Goal: Information Seeking & Learning: Find specific fact

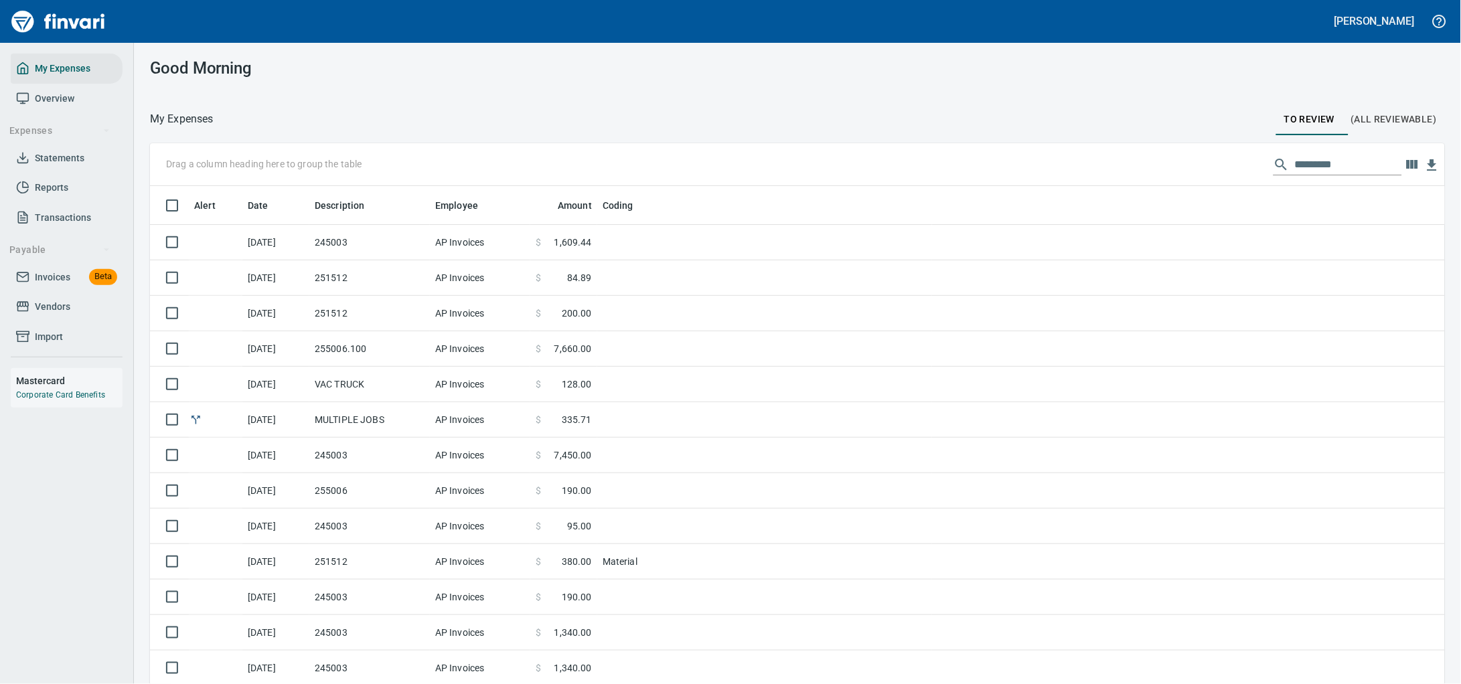
scroll to position [525, 1257]
click at [80, 293] on link "Invoices Beta" at bounding box center [67, 277] width 112 height 30
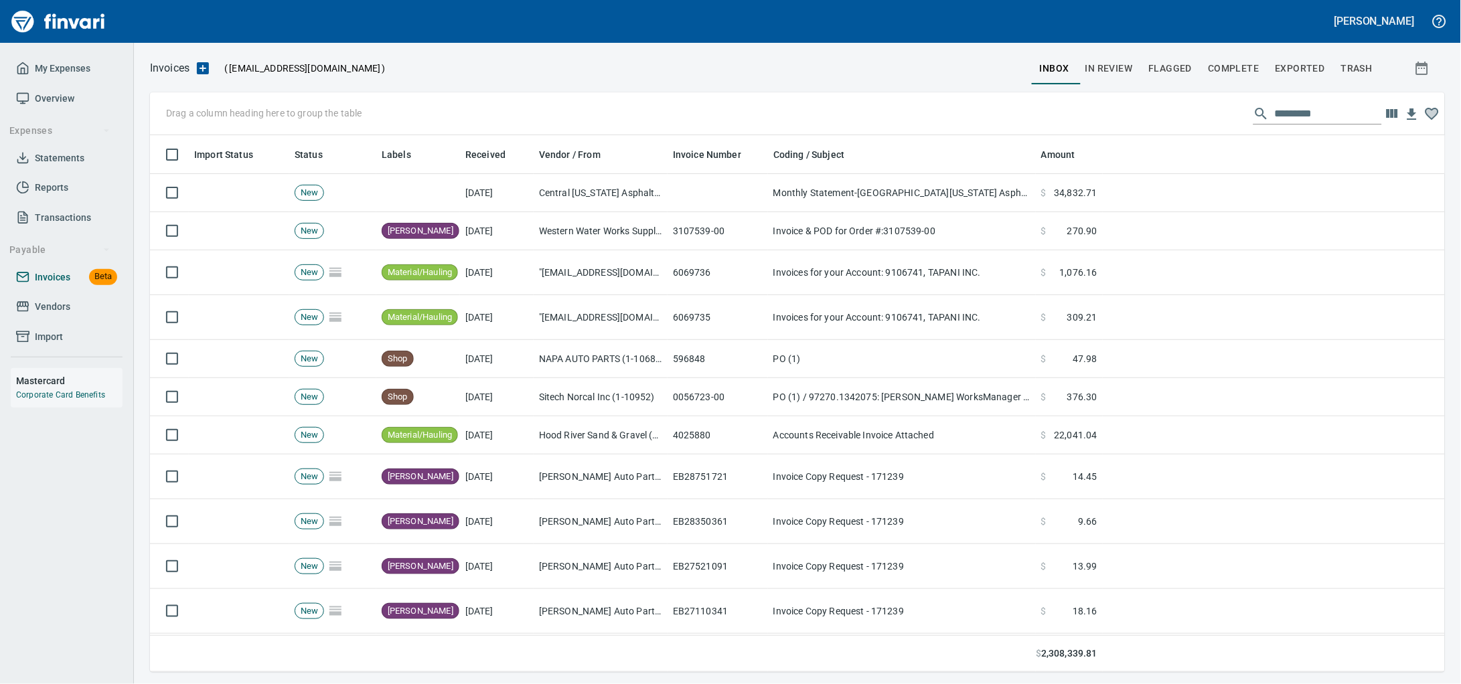
scroll to position [525, 1269]
drag, startPoint x: 408, startPoint y: 159, endPoint x: 238, endPoint y: 118, distance: 174.4
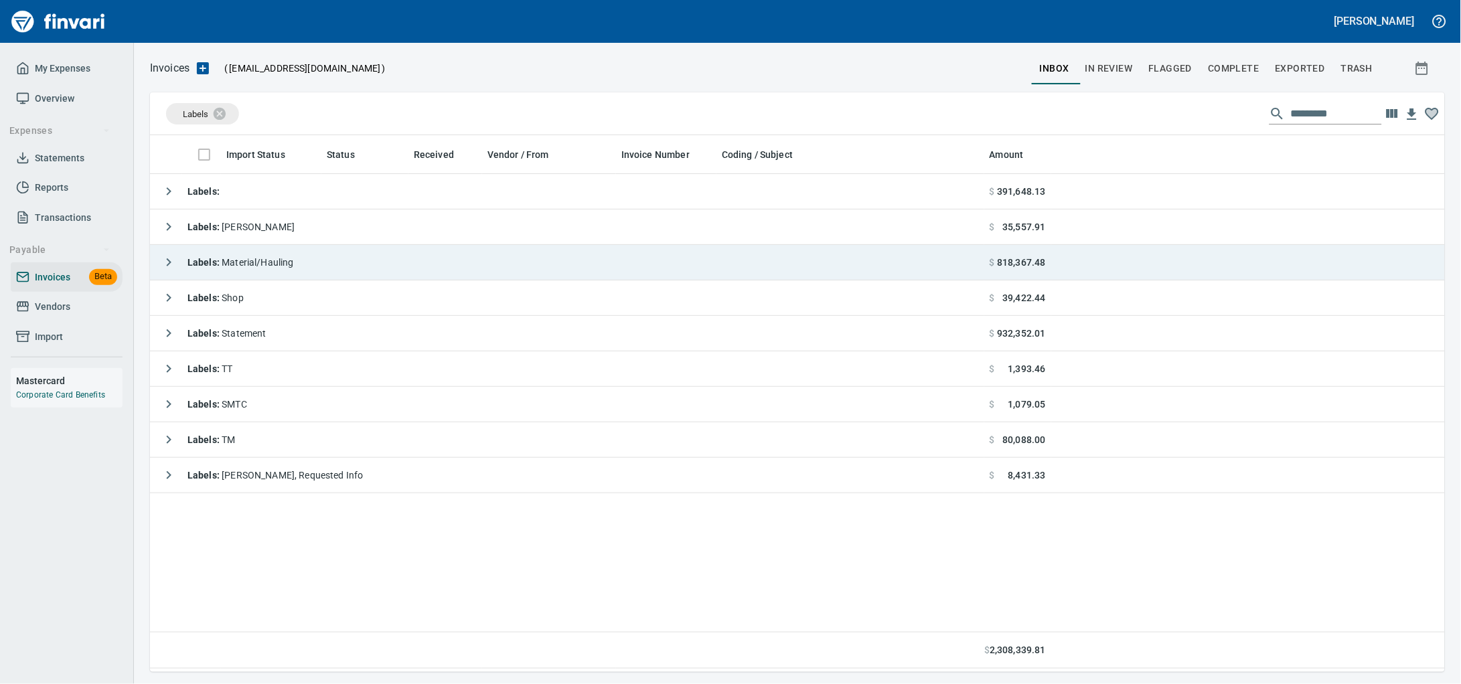
click at [417, 250] on td "Labels : Material/Hauling" at bounding box center [567, 262] width 834 height 35
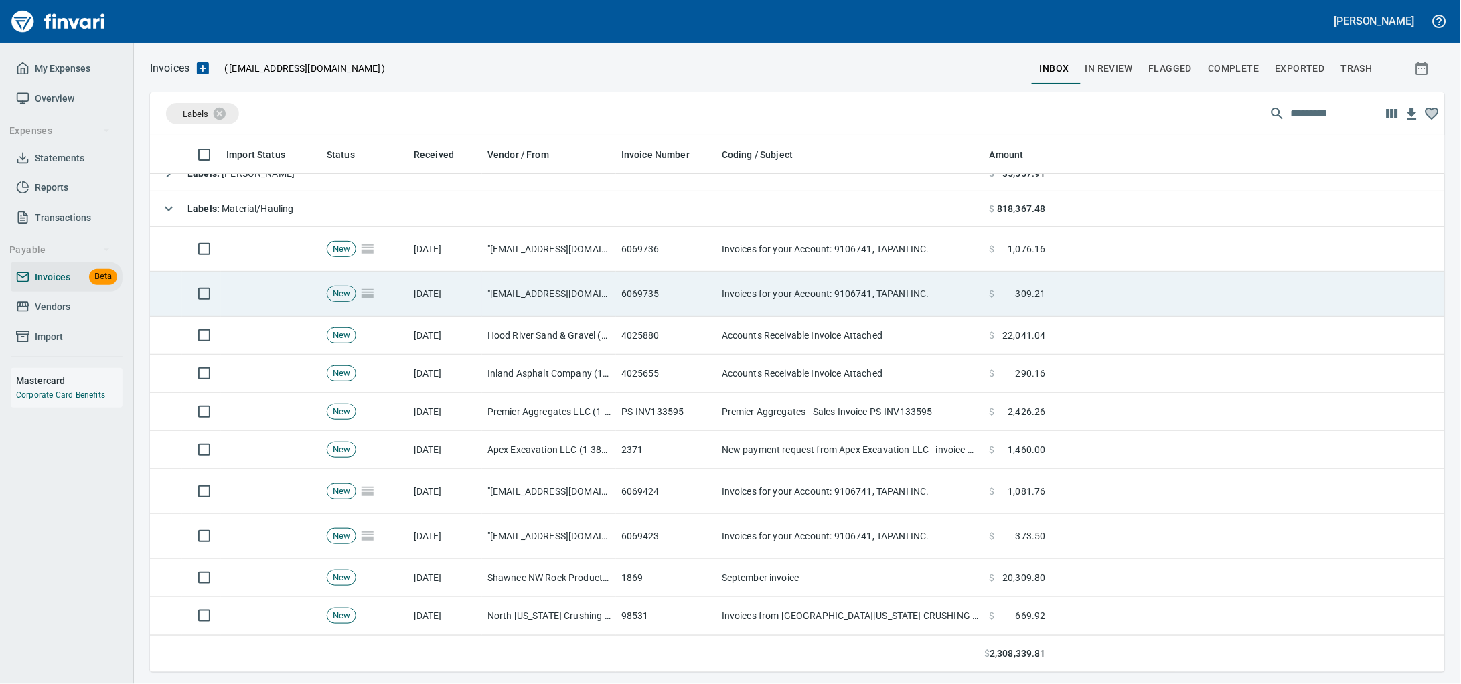
scroll to position [0, 0]
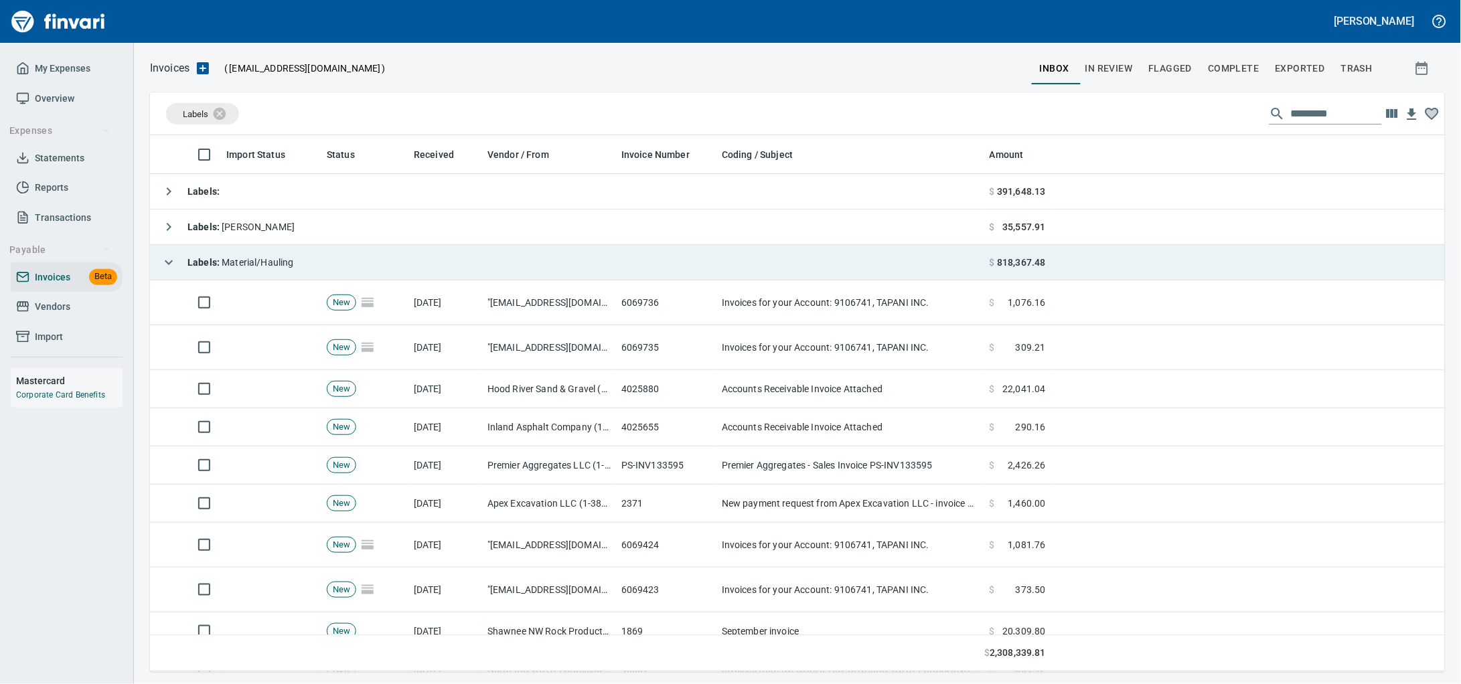
click at [322, 265] on td "Labels : Material/Hauling" at bounding box center [567, 262] width 834 height 35
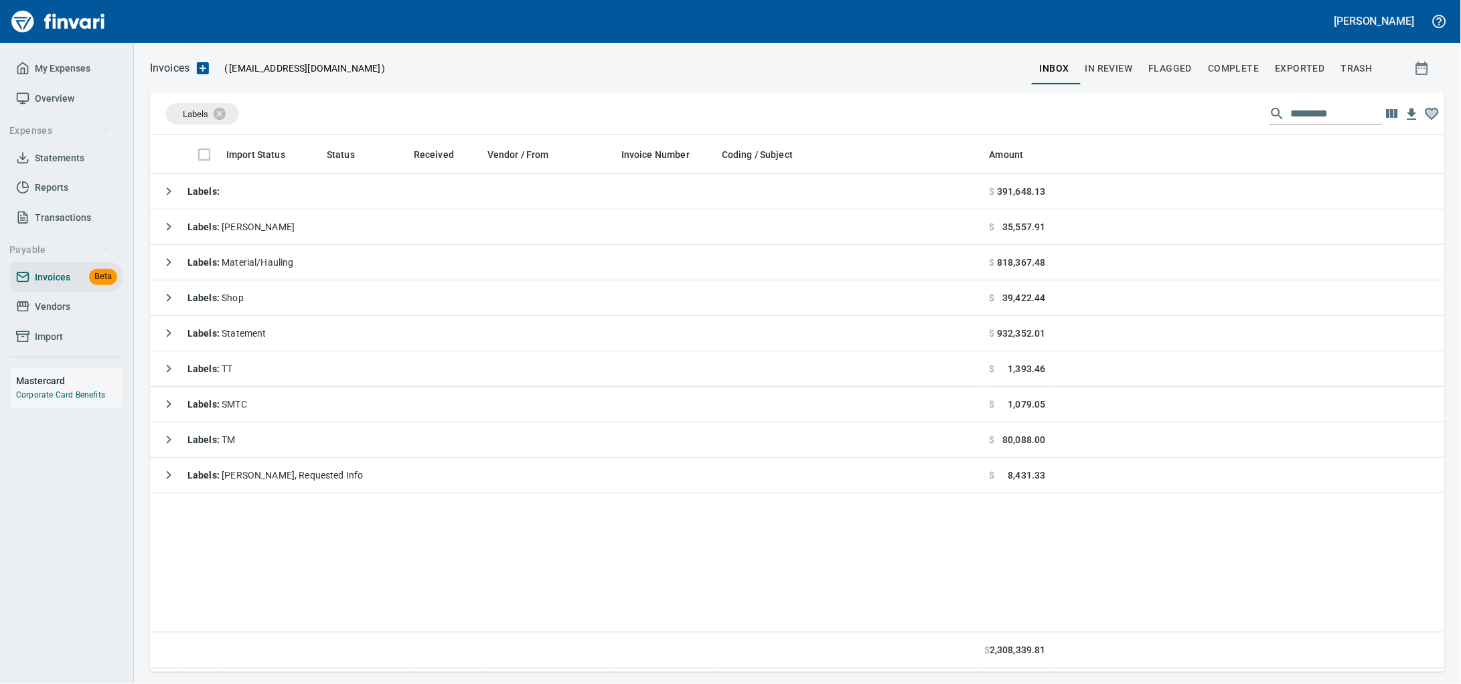
click at [52, 315] on span "Vendors" at bounding box center [52, 307] width 35 height 17
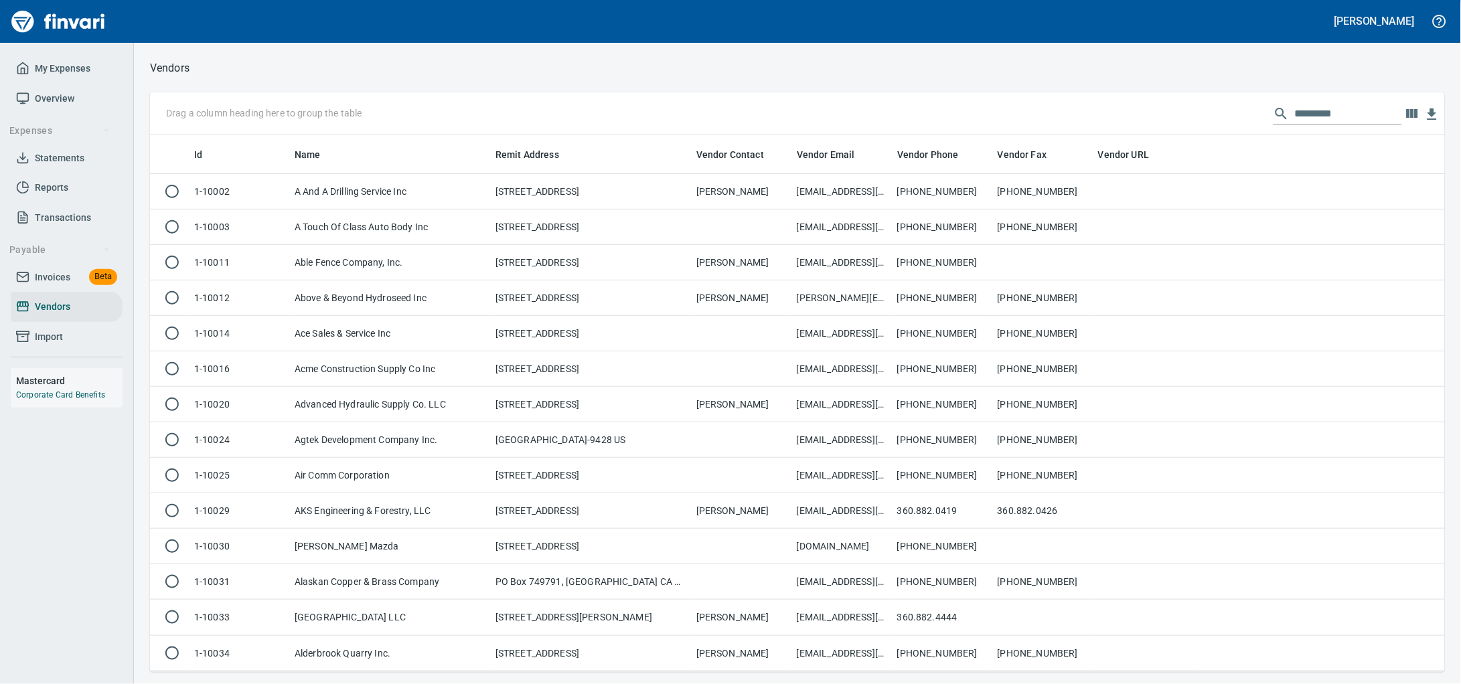
scroll to position [525, 1269]
click at [1295, 115] on input "text" at bounding box center [1348, 113] width 107 height 21
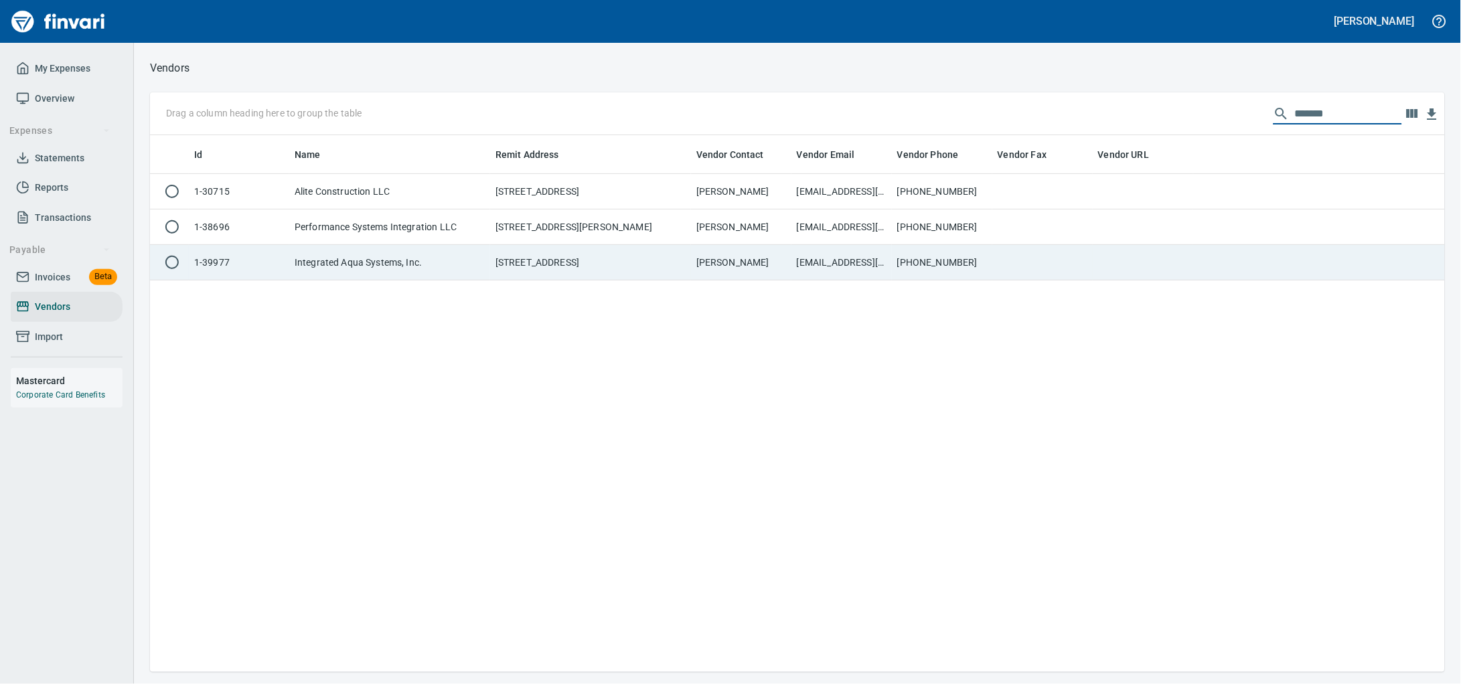
type input "*******"
click at [851, 260] on td "[EMAIL_ADDRESS][DOMAIN_NAME]" at bounding box center [841, 262] width 100 height 35
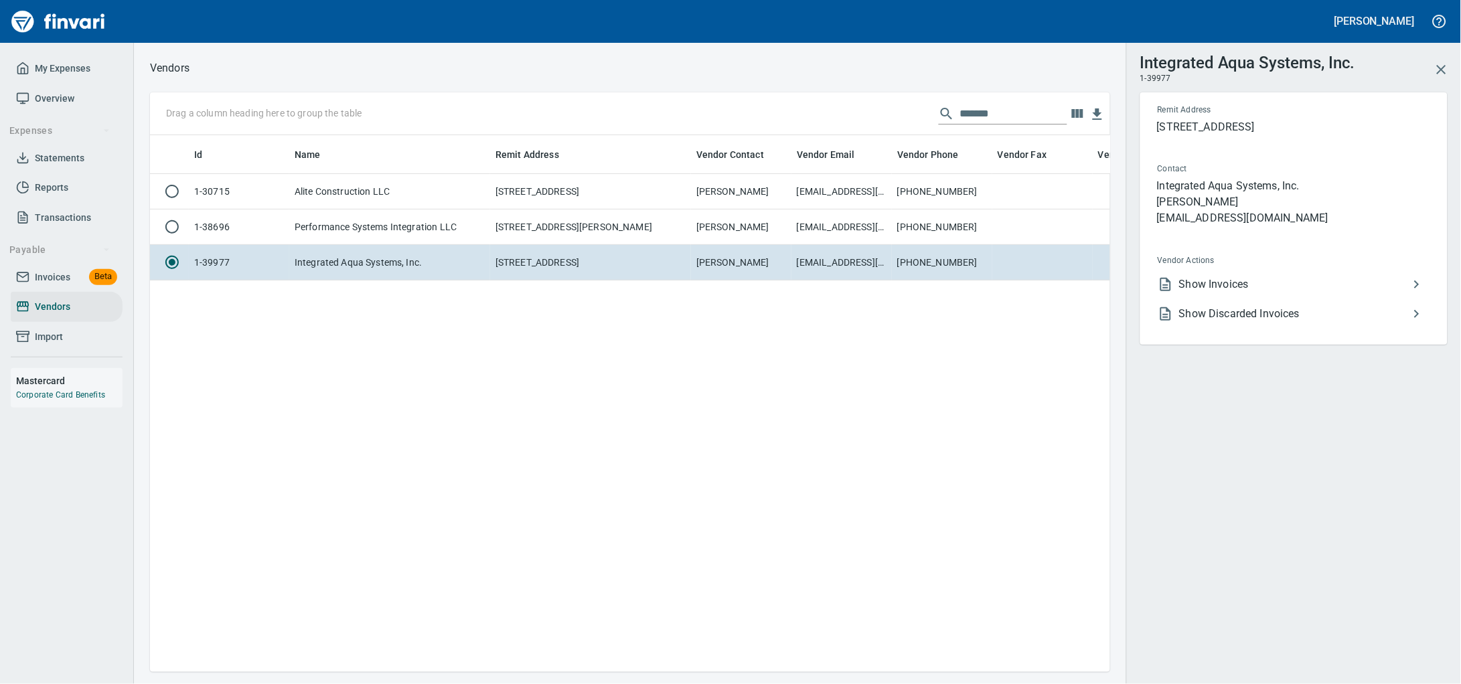
scroll to position [511, 947]
click at [1273, 293] on span "Show Invoices" at bounding box center [1294, 284] width 230 height 16
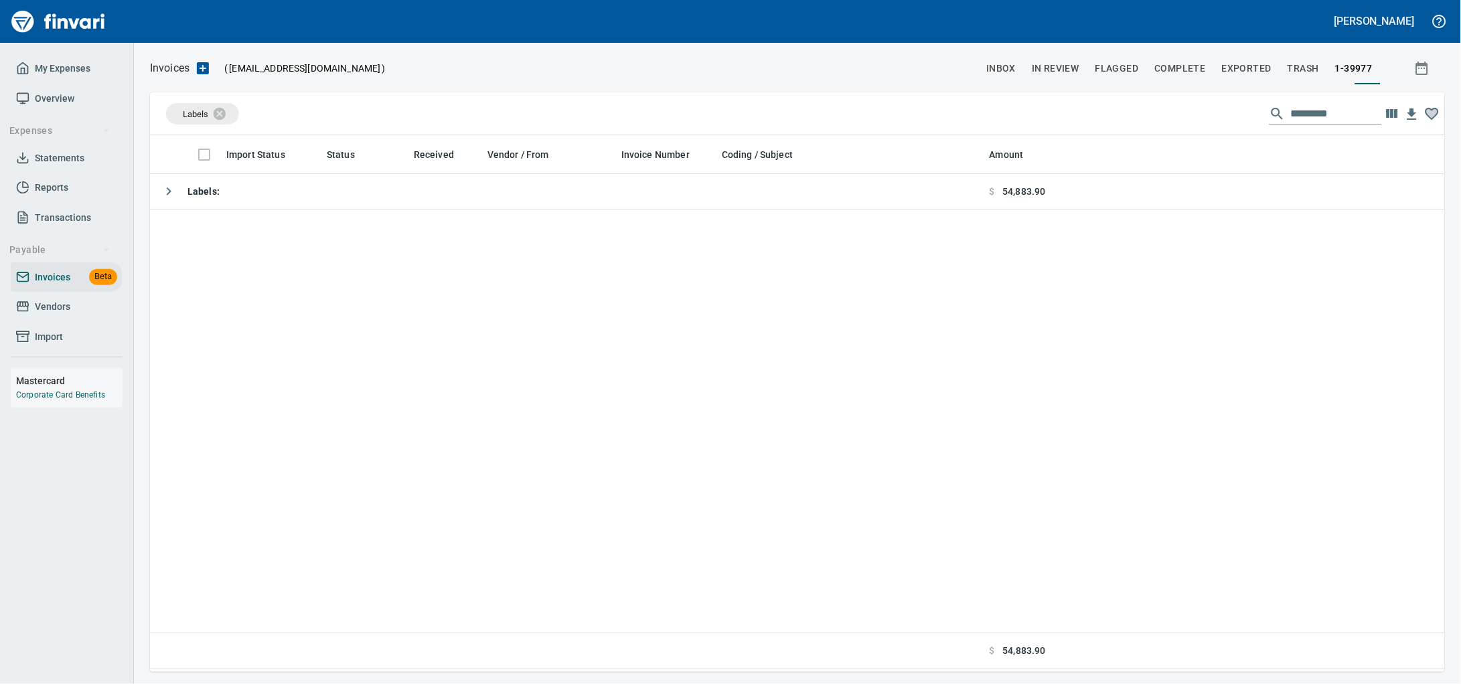
scroll to position [525, 1269]
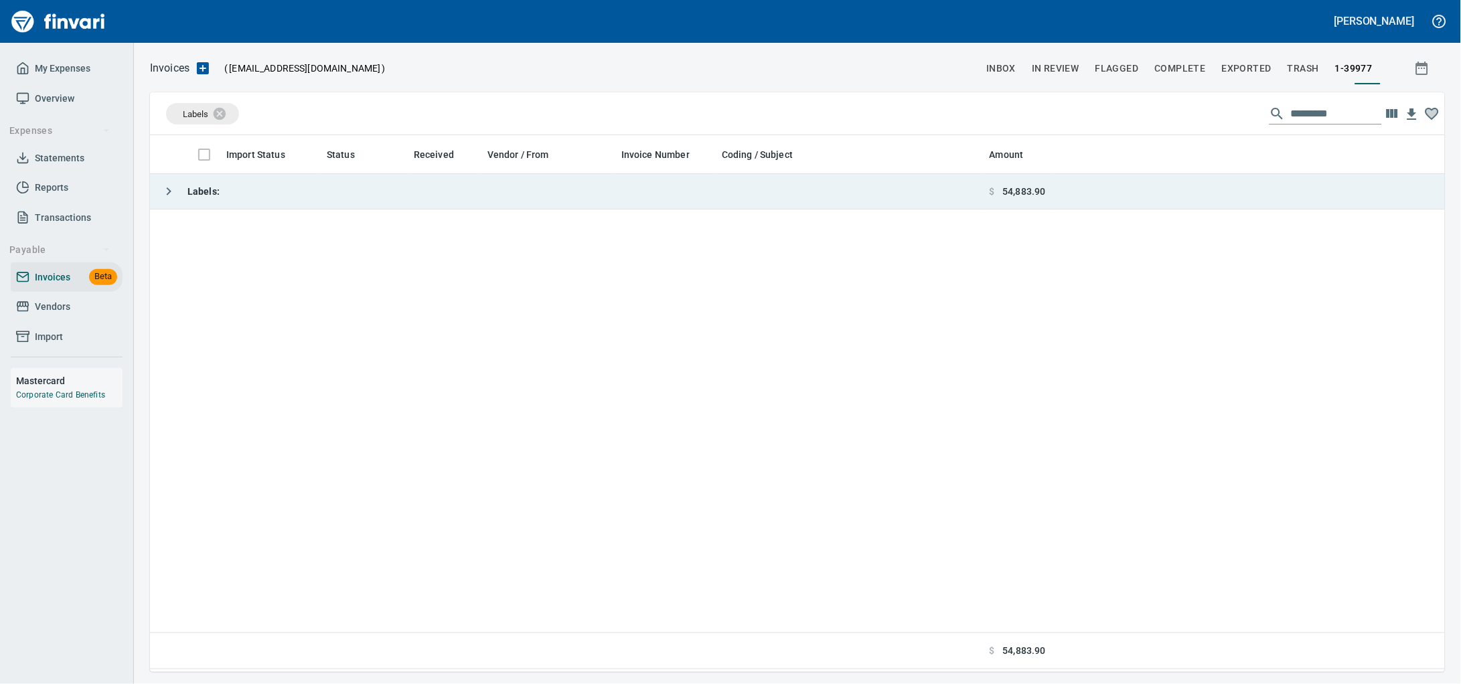
click at [578, 197] on td "Labels :" at bounding box center [567, 191] width 834 height 35
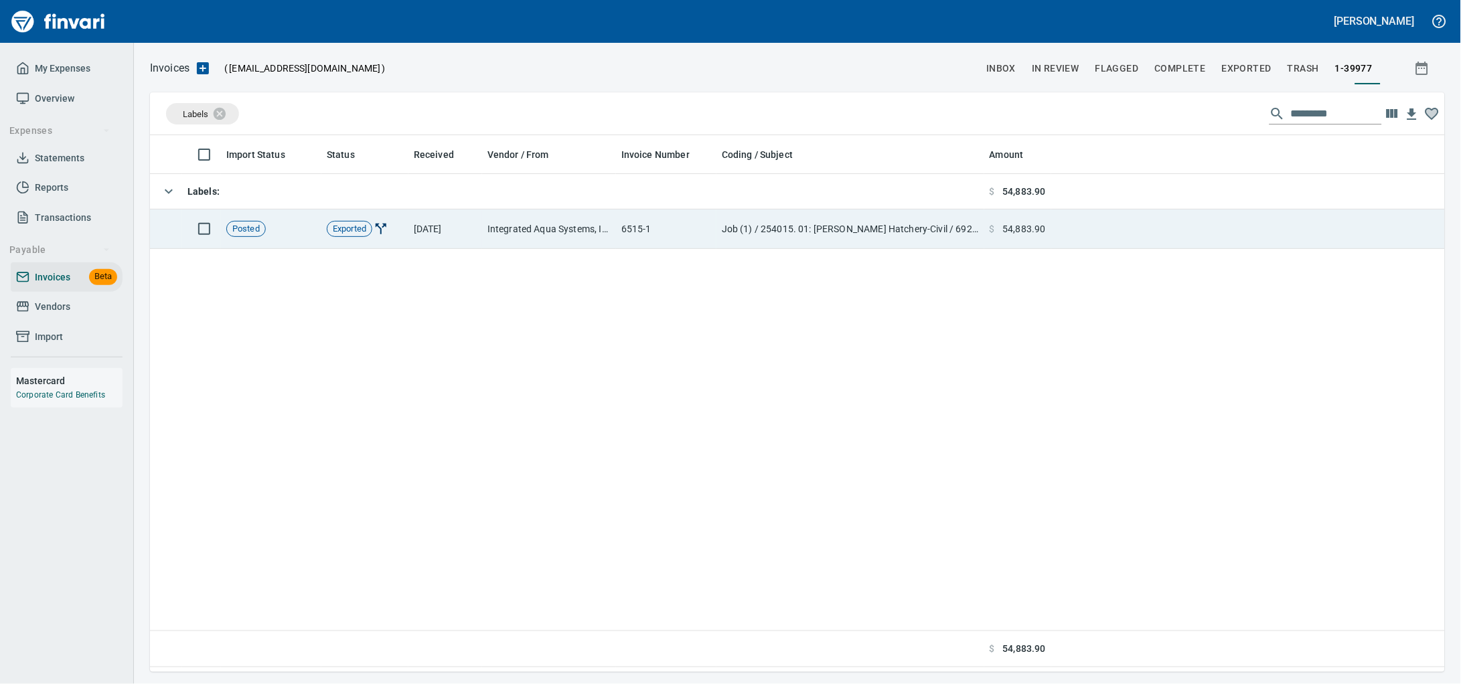
click at [645, 233] on td "6515-1" at bounding box center [666, 229] width 100 height 39
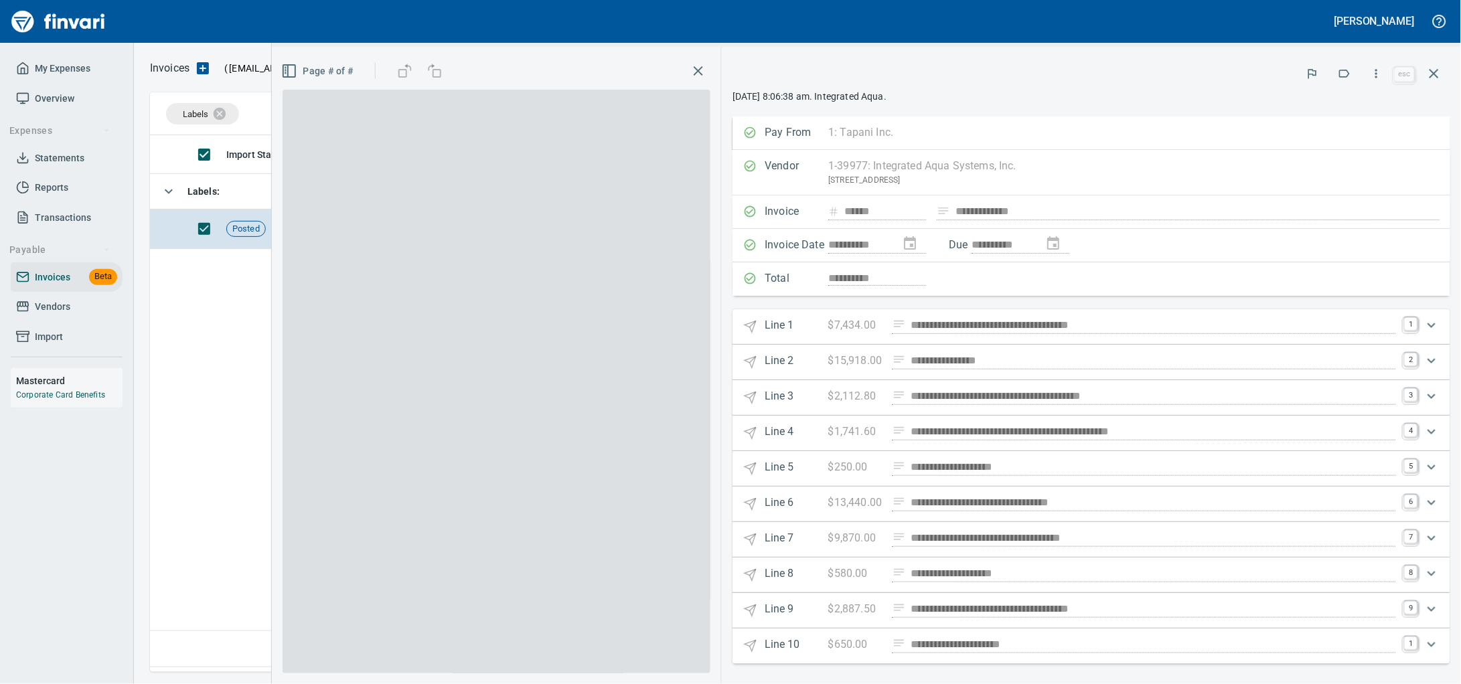
scroll to position [525, 1269]
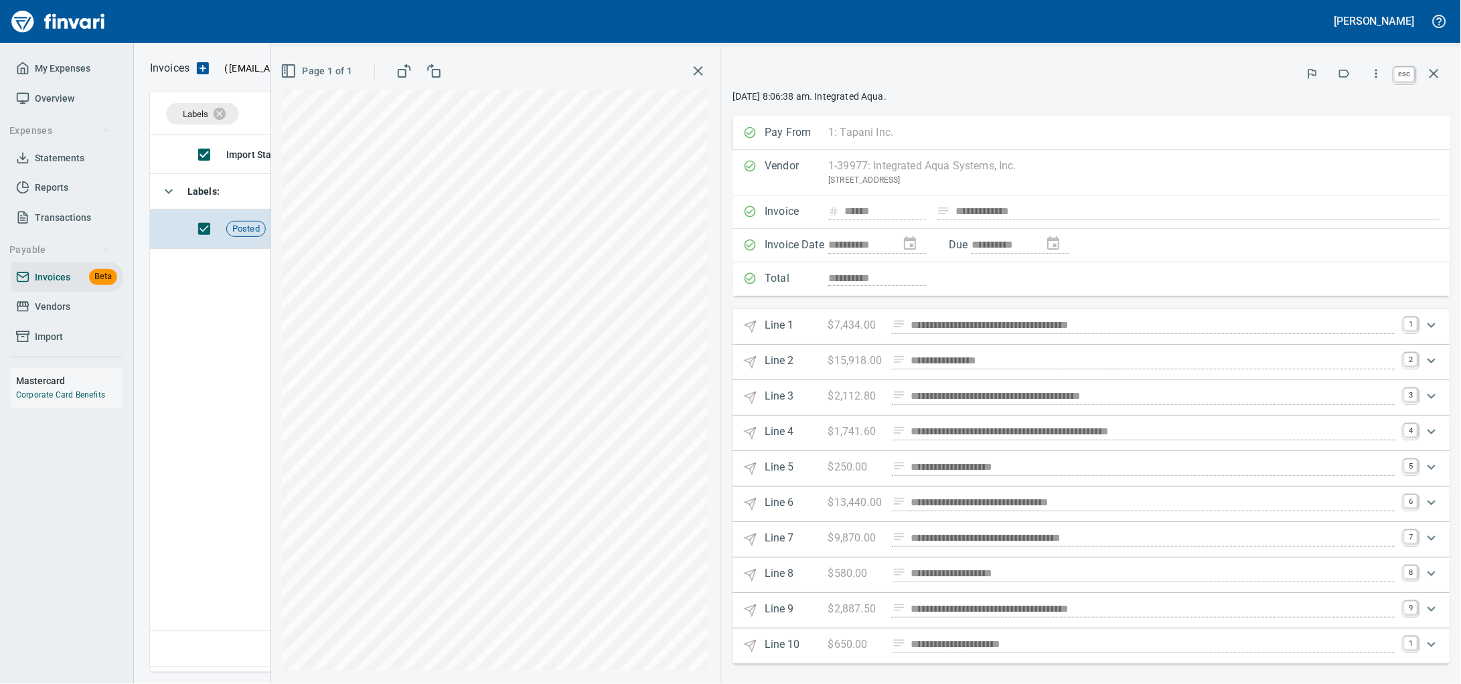
click at [1442, 82] on button "button" at bounding box center [1434, 74] width 32 height 32
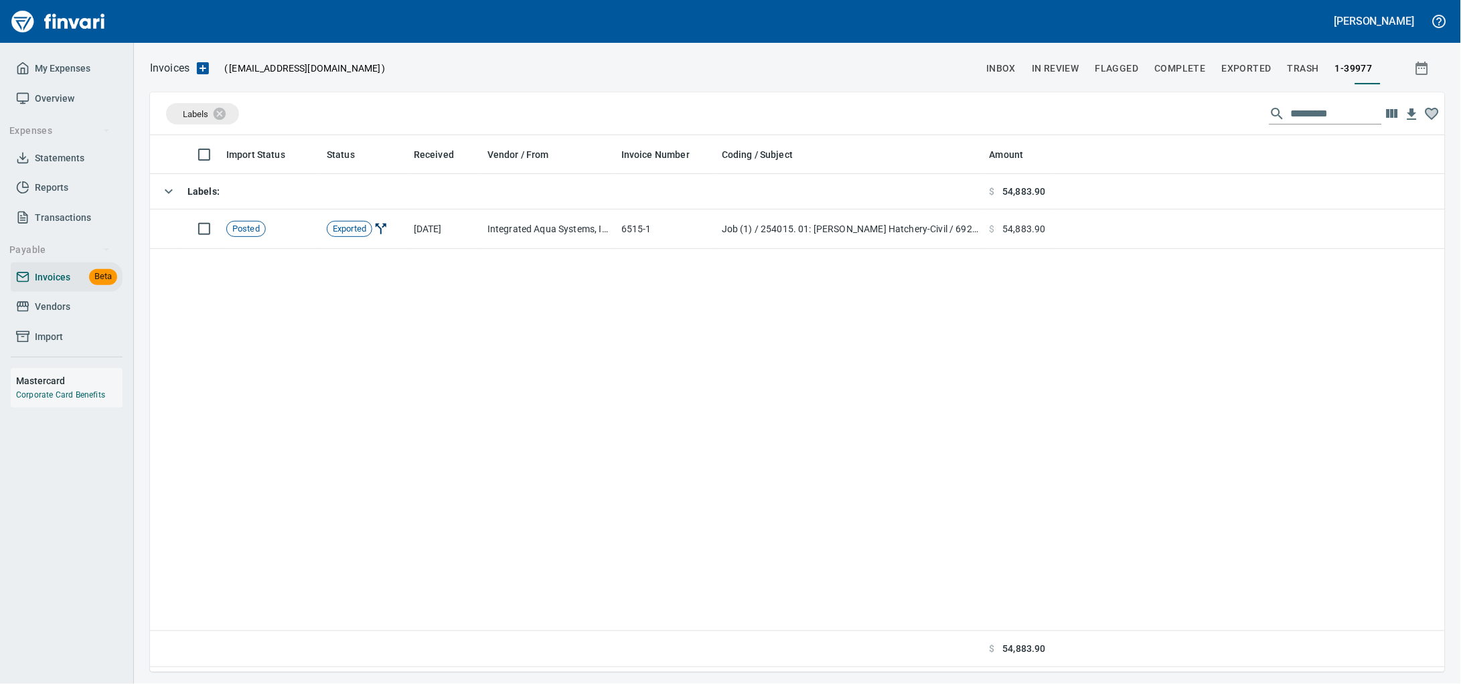
click at [57, 315] on span "Vendors" at bounding box center [52, 307] width 35 height 17
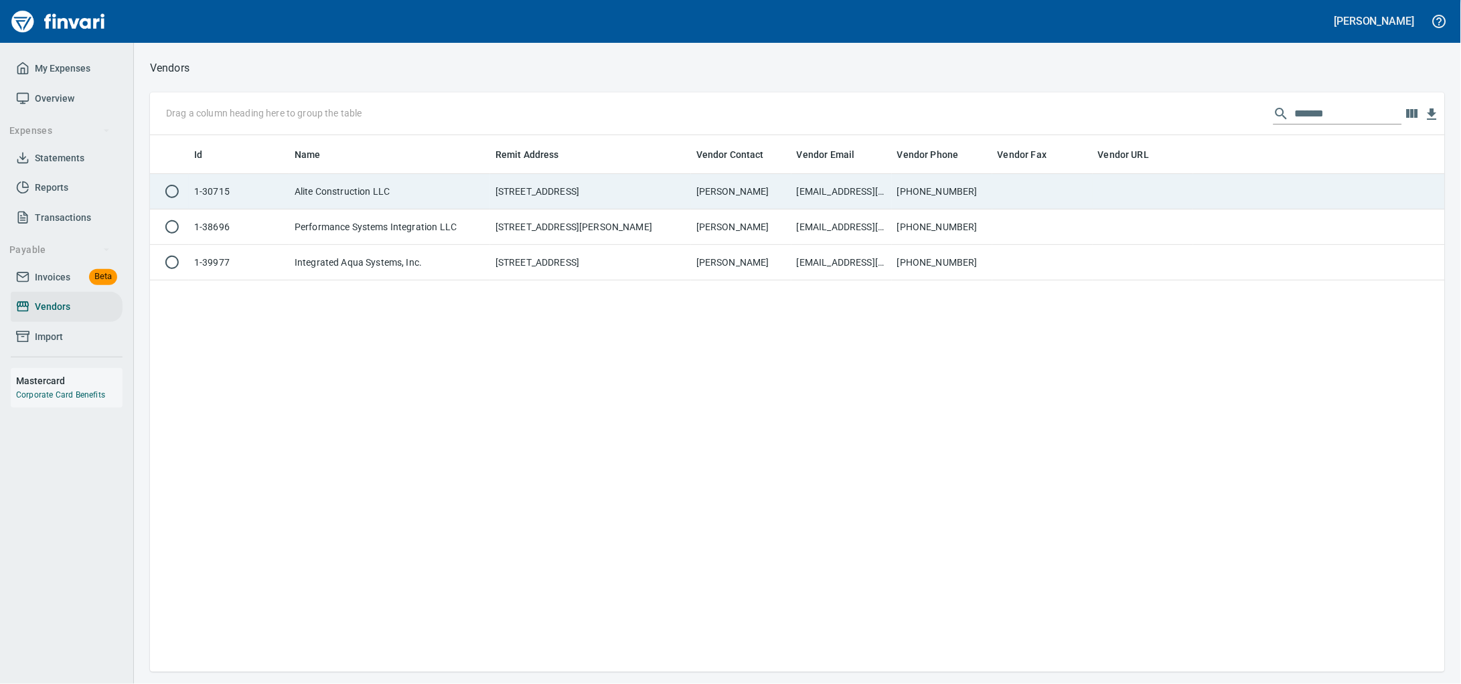
scroll to position [525, 1269]
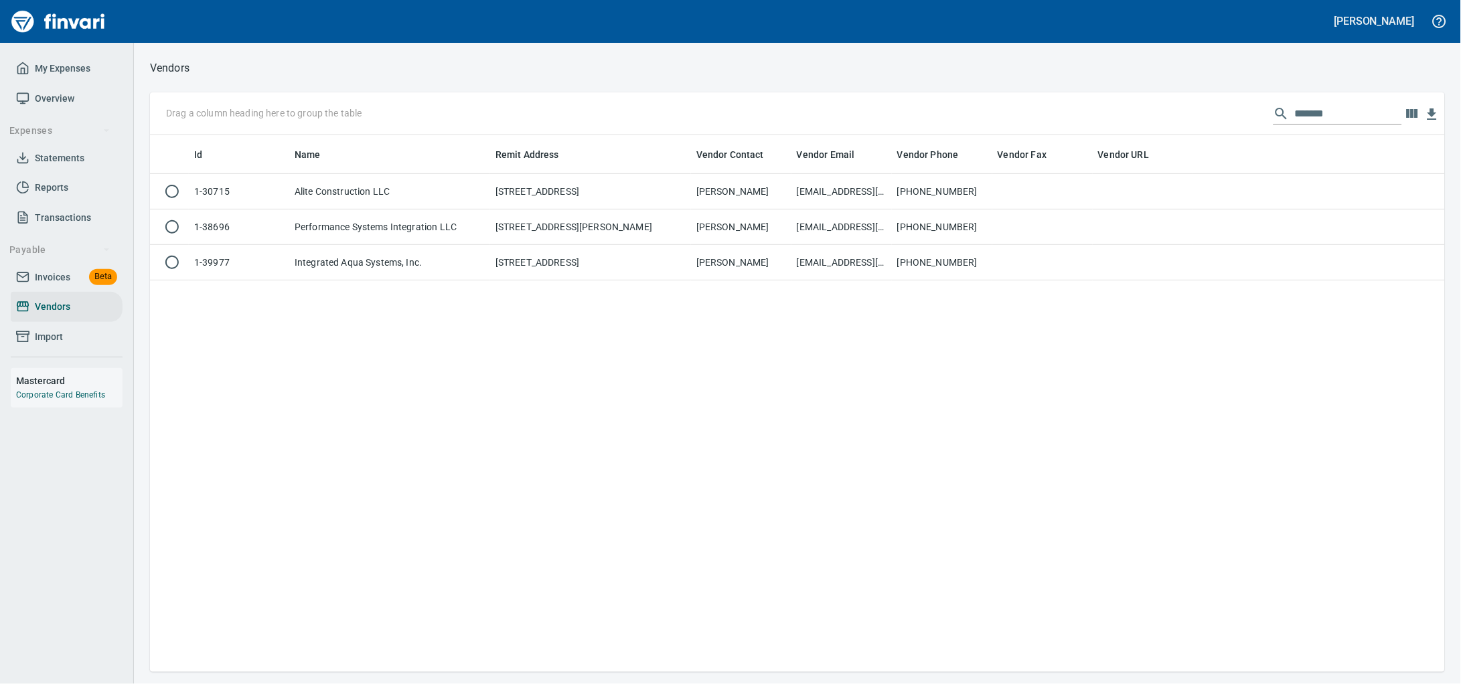
drag, startPoint x: 1324, startPoint y: 115, endPoint x: 643, endPoint y: 100, distance: 681.0
click at [643, 100] on div "Drag a column heading here to group the table *******" at bounding box center [797, 113] width 1295 height 43
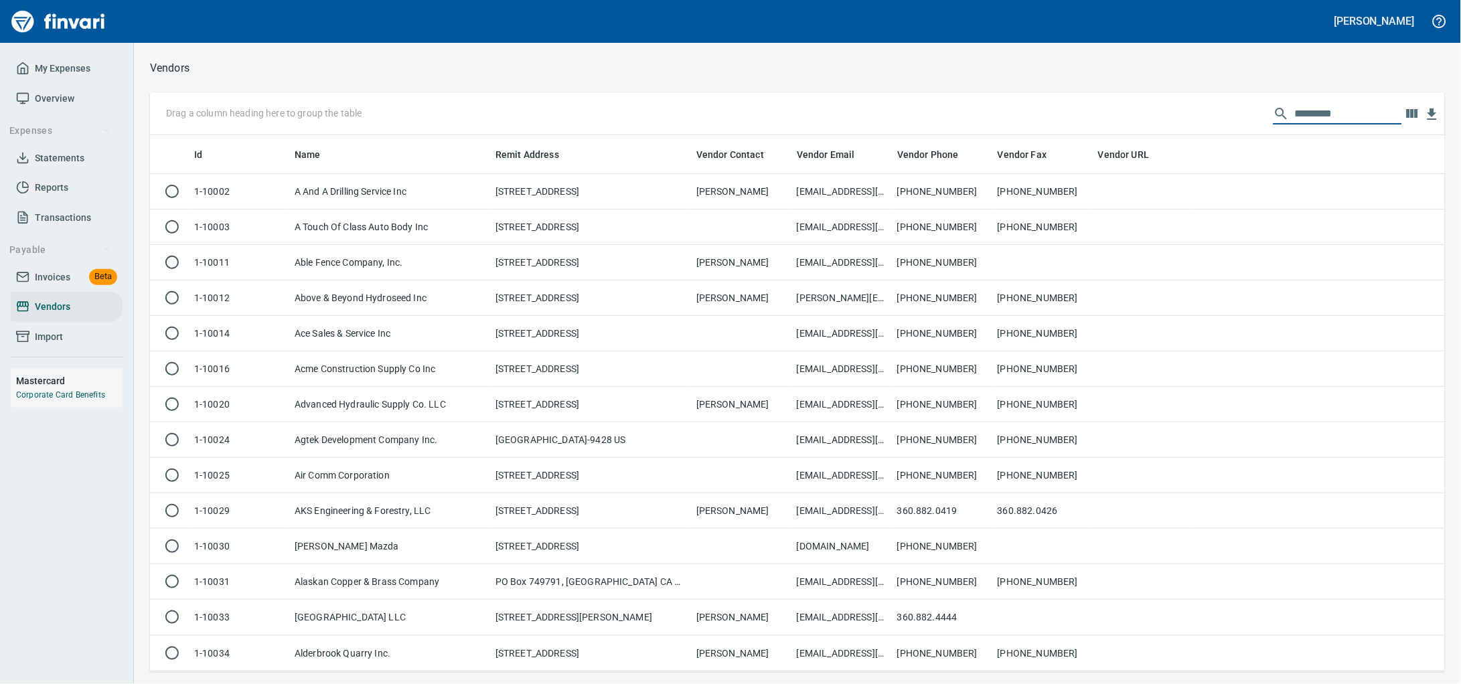
click at [46, 286] on span "Invoices" at bounding box center [52, 277] width 35 height 17
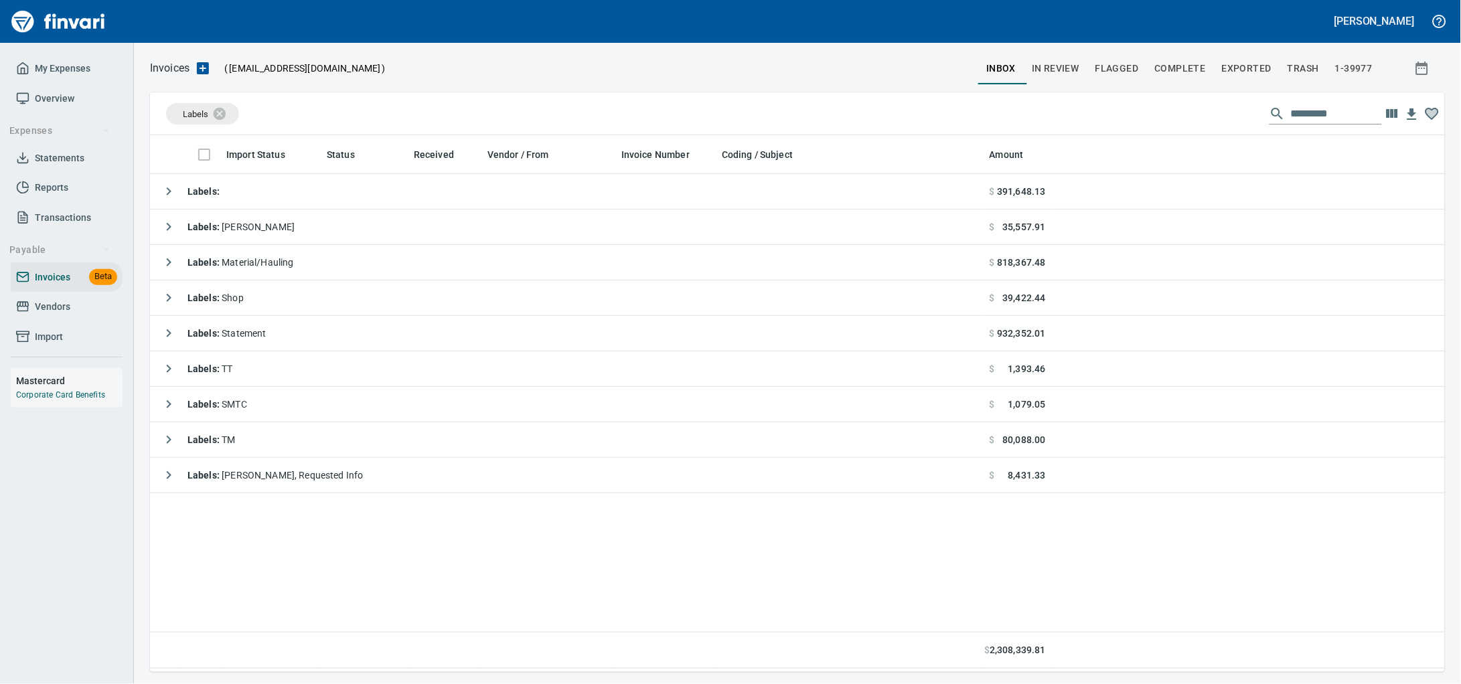
scroll to position [525, 1269]
